Goal: Task Accomplishment & Management: Use online tool/utility

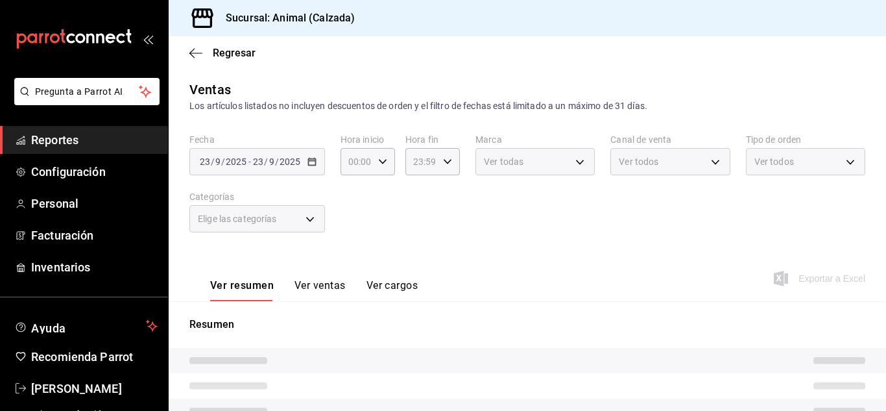
type input "05:00"
type input "577524a9-a437-43f3-84d2-cf2e6968635f,5d35a5f4-3063-4397-a550-a8f4eca83956,9bcdf…"
type input "e26472f3-9262-489d-bcba-4c6b034529c7"
type input "PARROT,UBER_EATS,RAPPI,DIDI_FOOD,ONLINE"
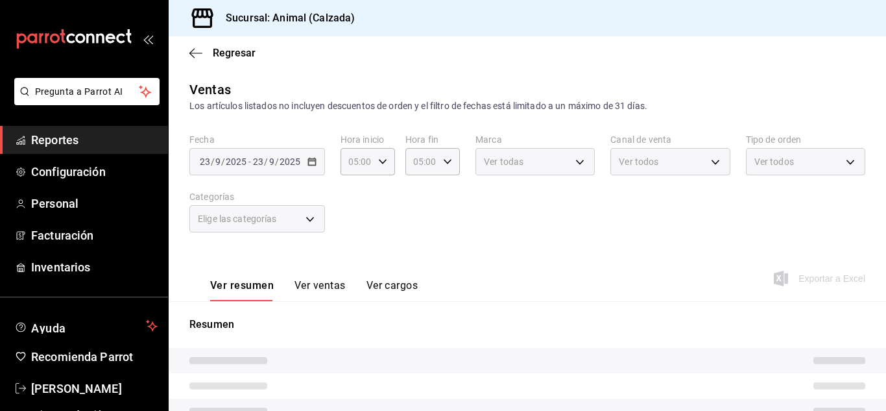
type input "588630d3-b511-4bba-a729-32472510037f,54b7ae00-ca47-4ec1-b7ff-55842c0a2b62,92293…"
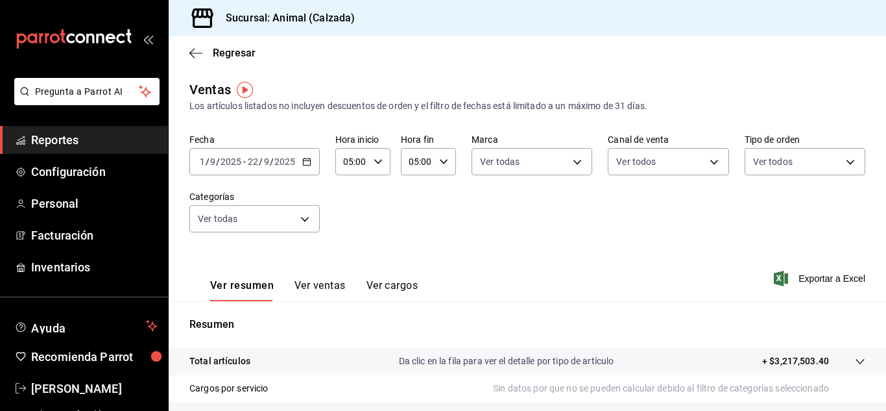
click at [306, 164] on icon "button" at bounding box center [306, 161] width 9 height 9
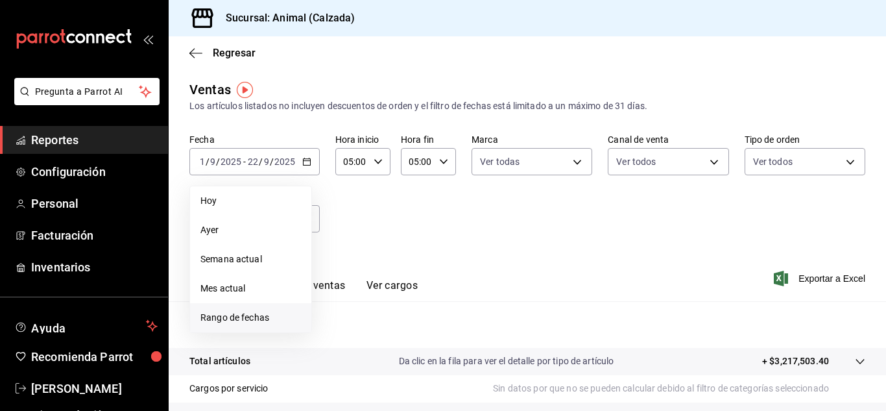
click at [242, 318] on span "Rango de fechas" at bounding box center [250, 318] width 101 height 14
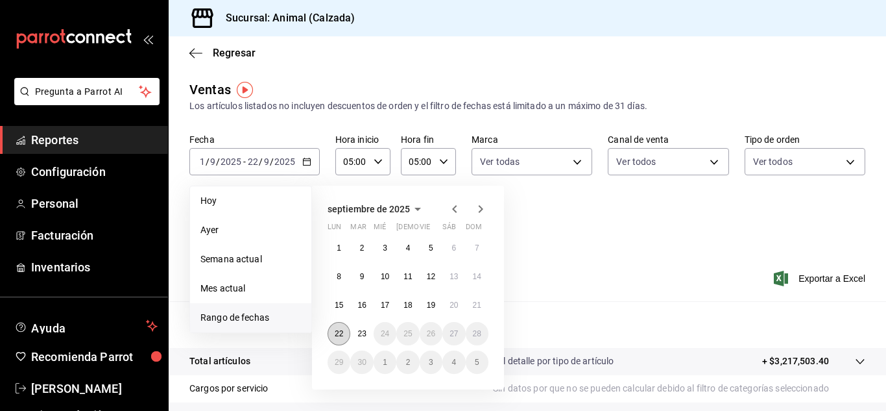
click at [332, 337] on button "22" at bounding box center [339, 333] width 23 height 23
click at [365, 332] on abbr "23" at bounding box center [361, 333] width 8 height 9
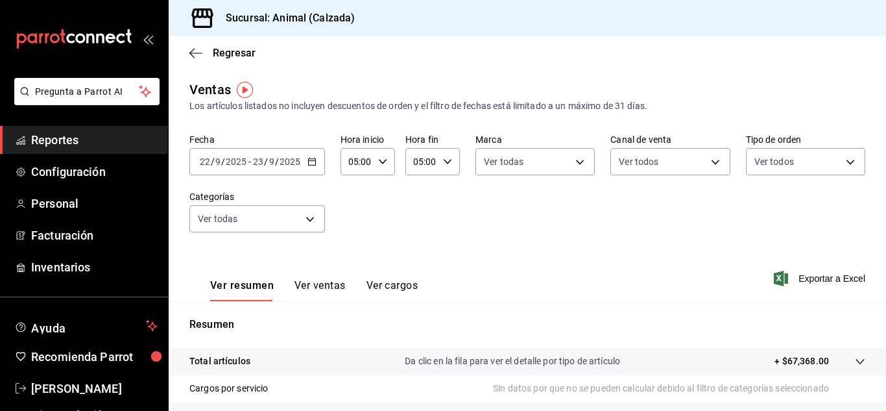
click at [810, 274] on span "Exportar a Excel" at bounding box center [821, 279] width 89 height 16
